Goal: Task Accomplishment & Management: Use online tool/utility

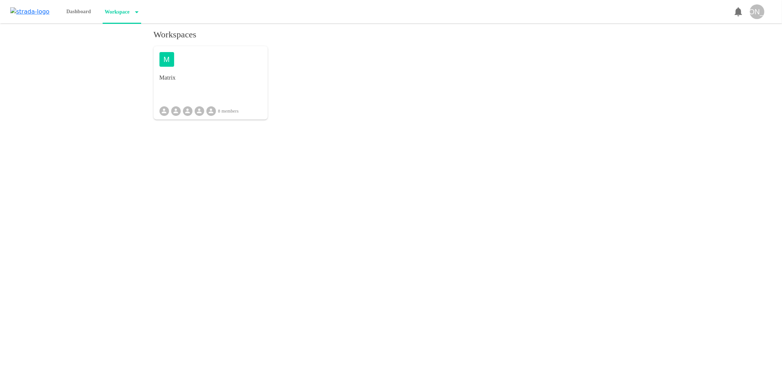
click at [207, 100] on div "M Matrix 8 members" at bounding box center [211, 82] width 114 height 73
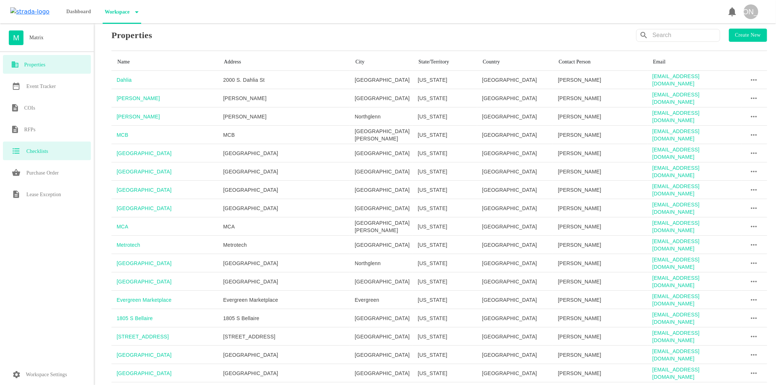
click at [35, 155] on h6 "Checklists" at bounding box center [37, 151] width 22 height 9
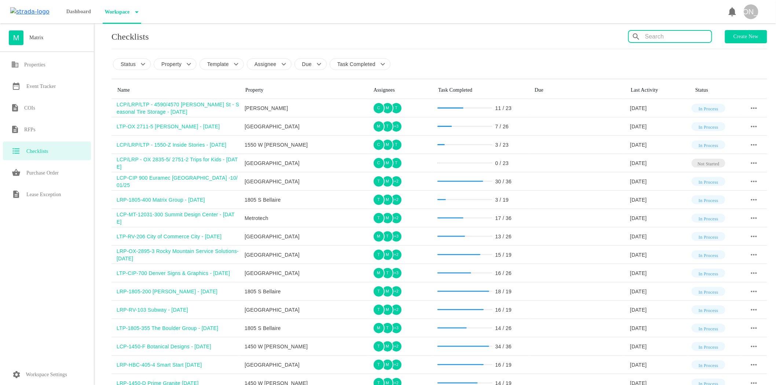
click at [667, 35] on input "text" at bounding box center [678, 37] width 66 height 12
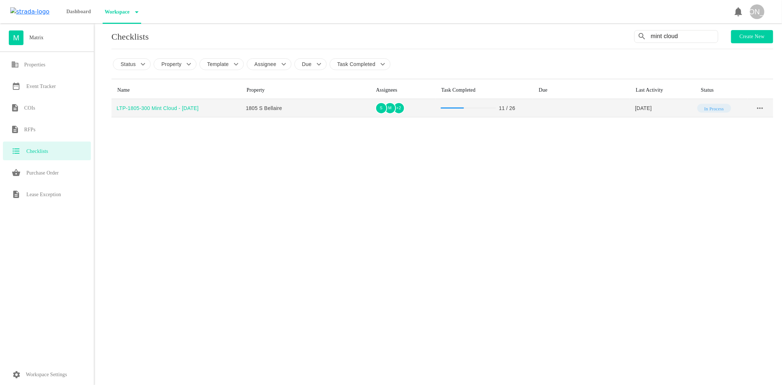
type input "mint cloud"
click at [139, 107] on div "LTP-1805-300 Mint Cloud - [DATE]" at bounding box center [179, 107] width 124 height 7
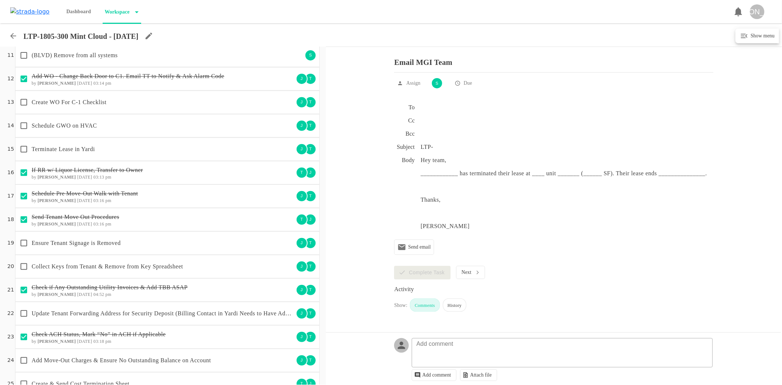
scroll to position [284, 0]
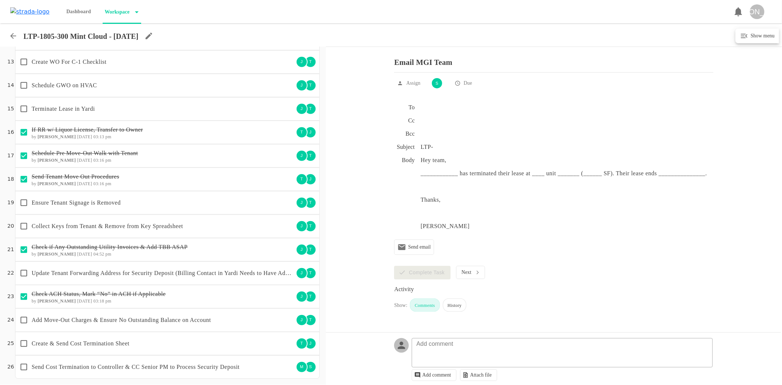
click at [142, 266] on div "Update Tenant Forwarding Address for Security Deposit (Billing Contact in Yardi…" at bounding box center [154, 272] width 277 height 15
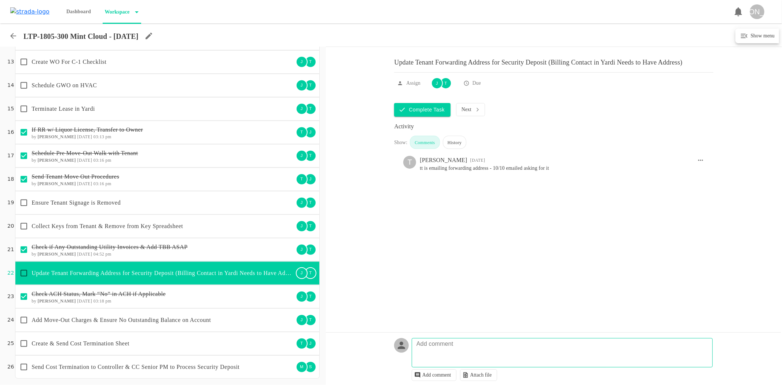
click at [472, 350] on textarea at bounding box center [563, 356] width 300 height 21
paste textarea "[STREET_ADDRESS]"
type textarea "[STREET_ADDRESS]"
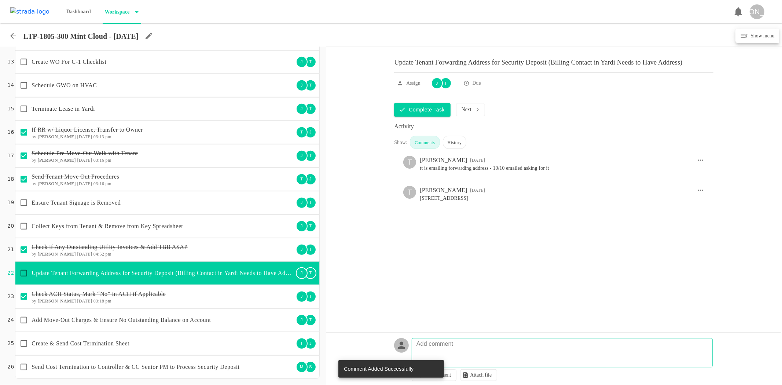
click at [21, 270] on input "checkbox" at bounding box center [23, 272] width 15 height 15
checkbox input "true"
click at [104, 315] on div "Add Move-Out Charges & Ensure No Outstanding Balance on Account" at bounding box center [154, 319] width 277 height 15
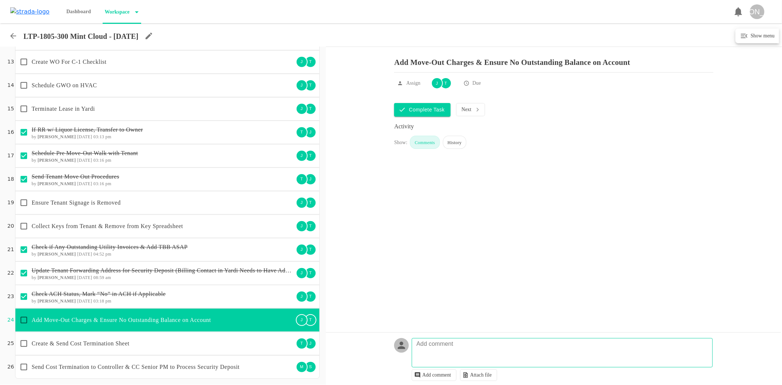
click at [189, 109] on p "Terminate Lease in Yardi" at bounding box center [163, 108] width 262 height 9
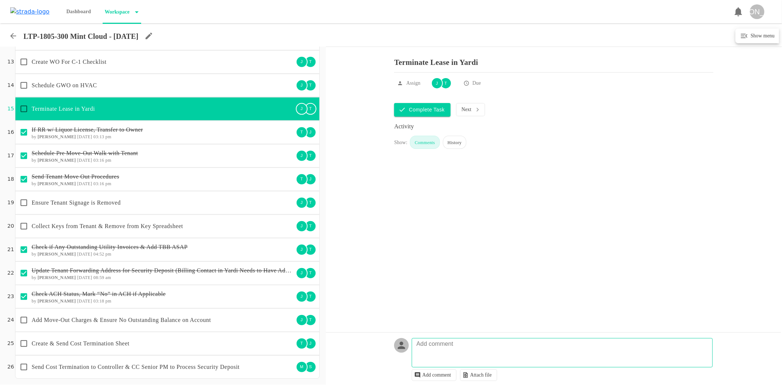
click at [23, 108] on input "checkbox" at bounding box center [23, 108] width 15 height 15
checkbox input "true"
click at [131, 86] on p "Schedule GWO on HVAC" at bounding box center [163, 85] width 262 height 9
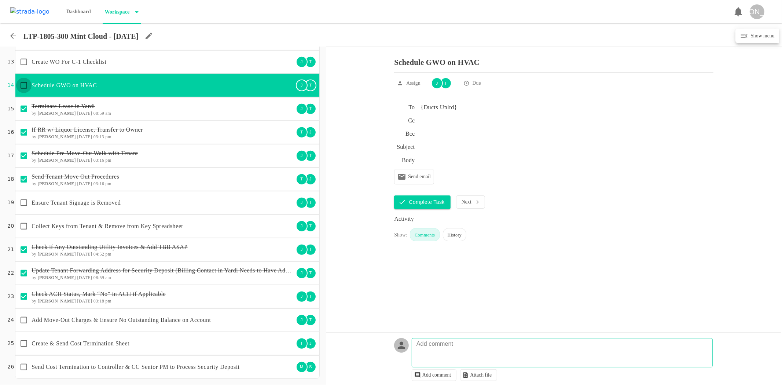
click at [23, 85] on input "checkbox" at bounding box center [23, 85] width 15 height 15
checkbox input "true"
